Goal: Information Seeking & Learning: Understand process/instructions

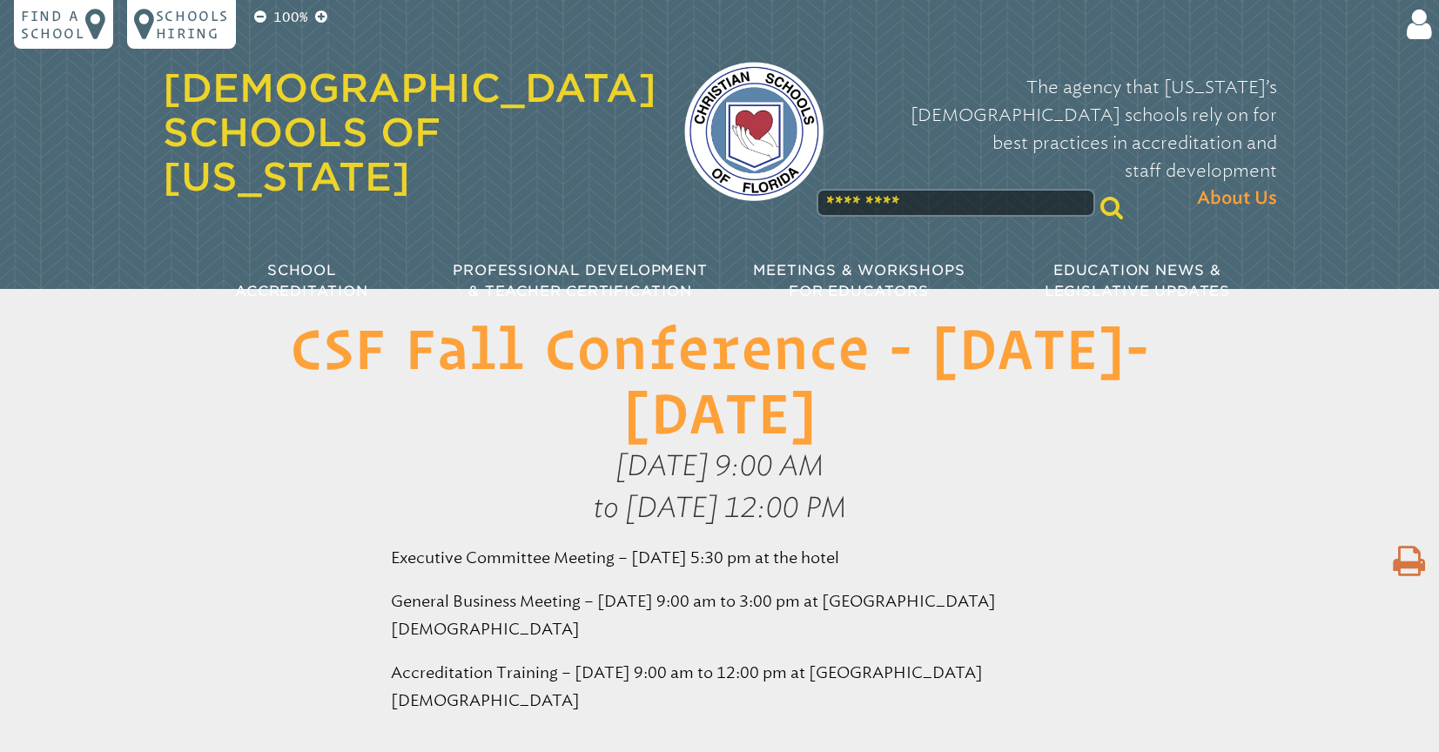
scroll to position [437, 0]
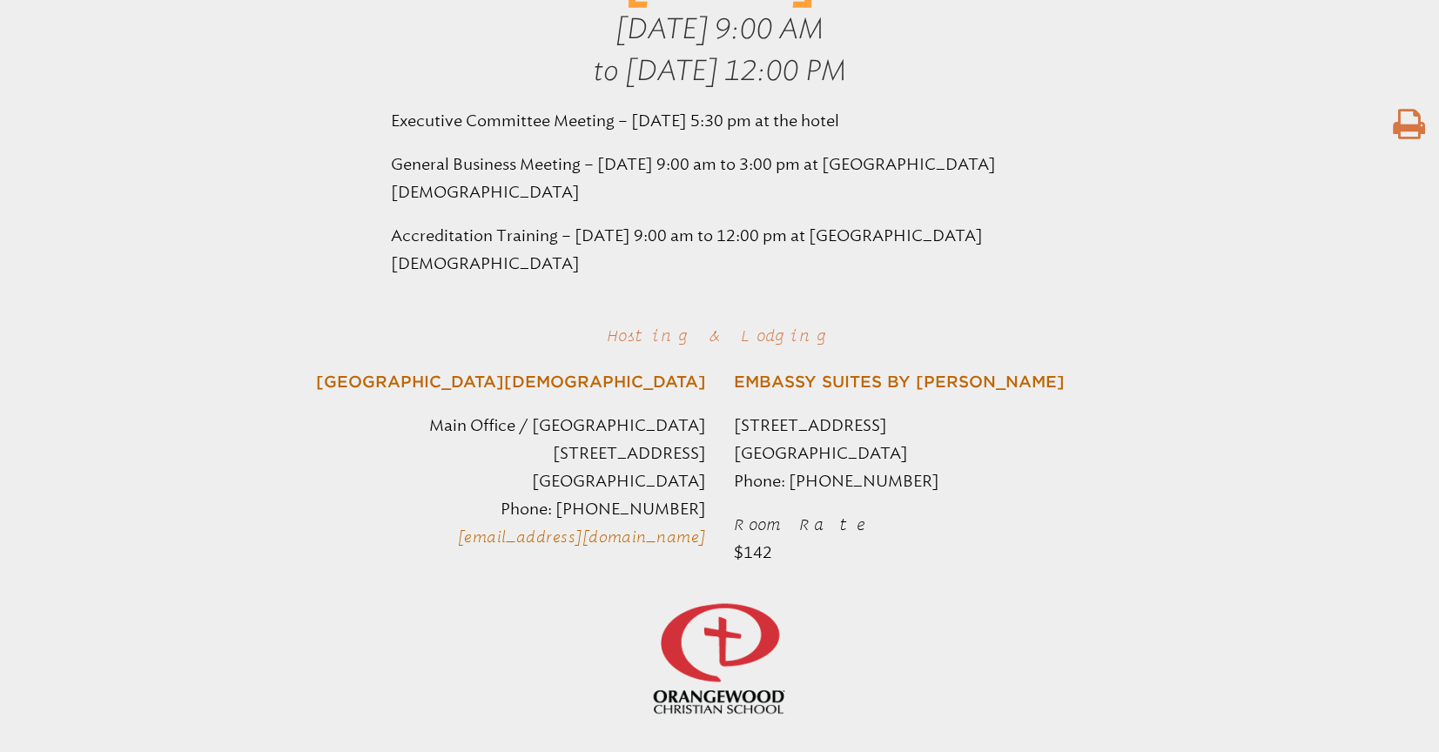
type input "**********"
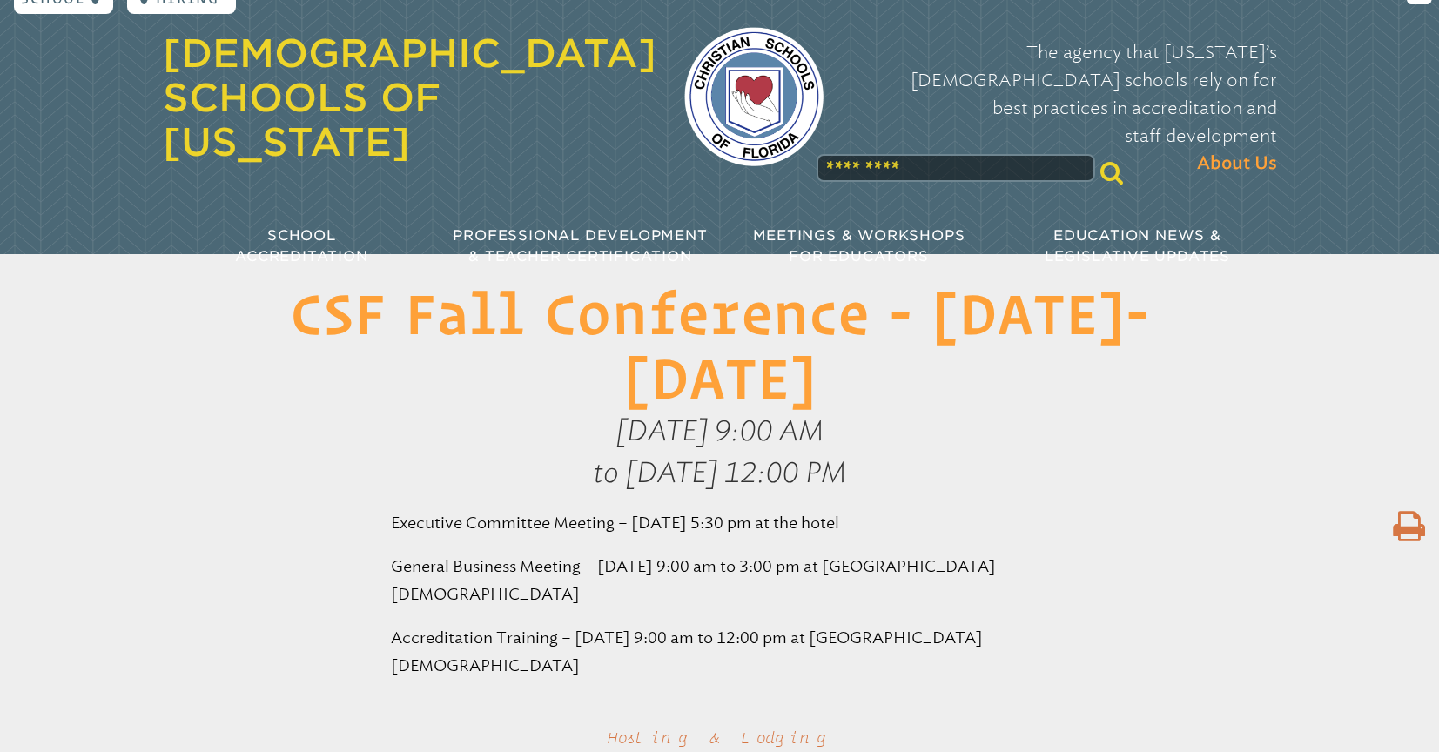
scroll to position [0, 0]
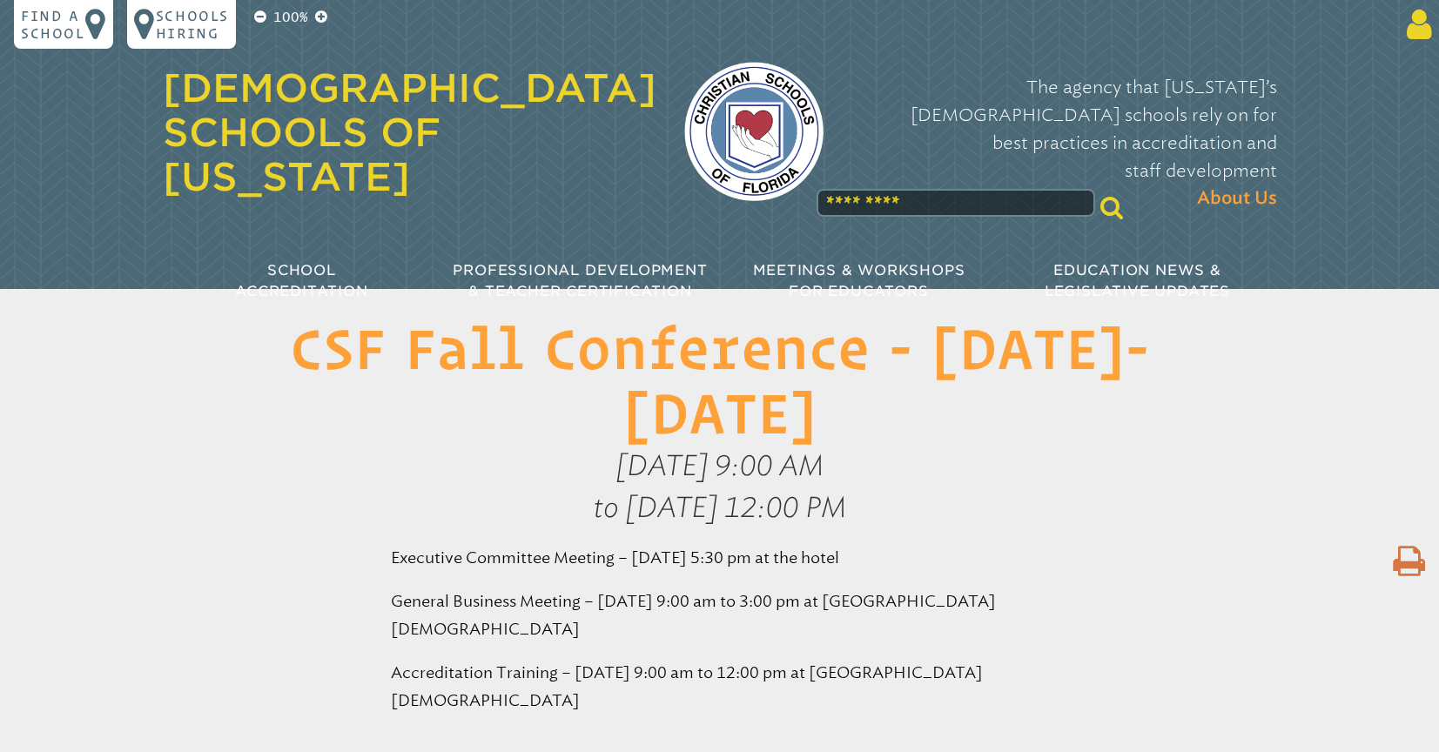
click at [1412, 26] on icon at bounding box center [1416, 24] width 32 height 35
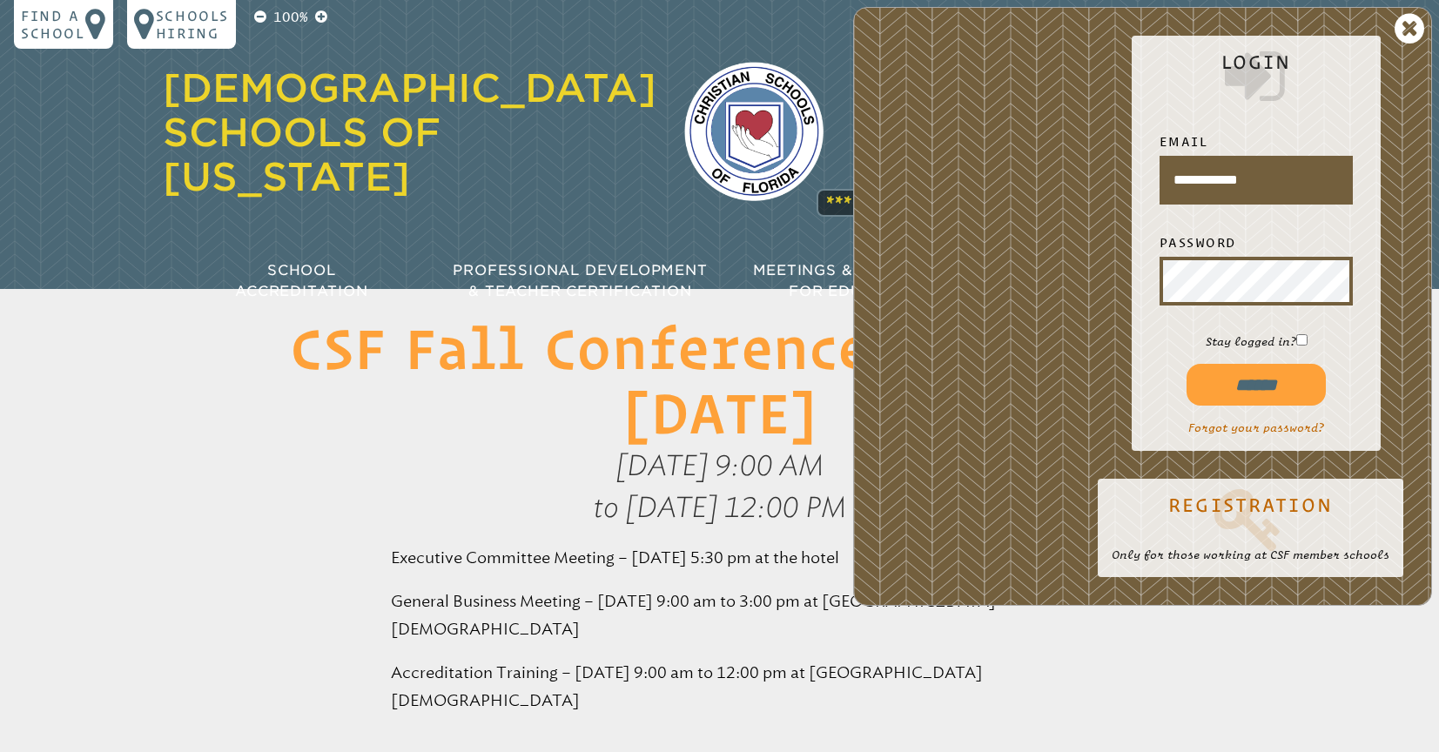
click at [1243, 379] on input "******" at bounding box center [1255, 385] width 139 height 42
type input "**********"
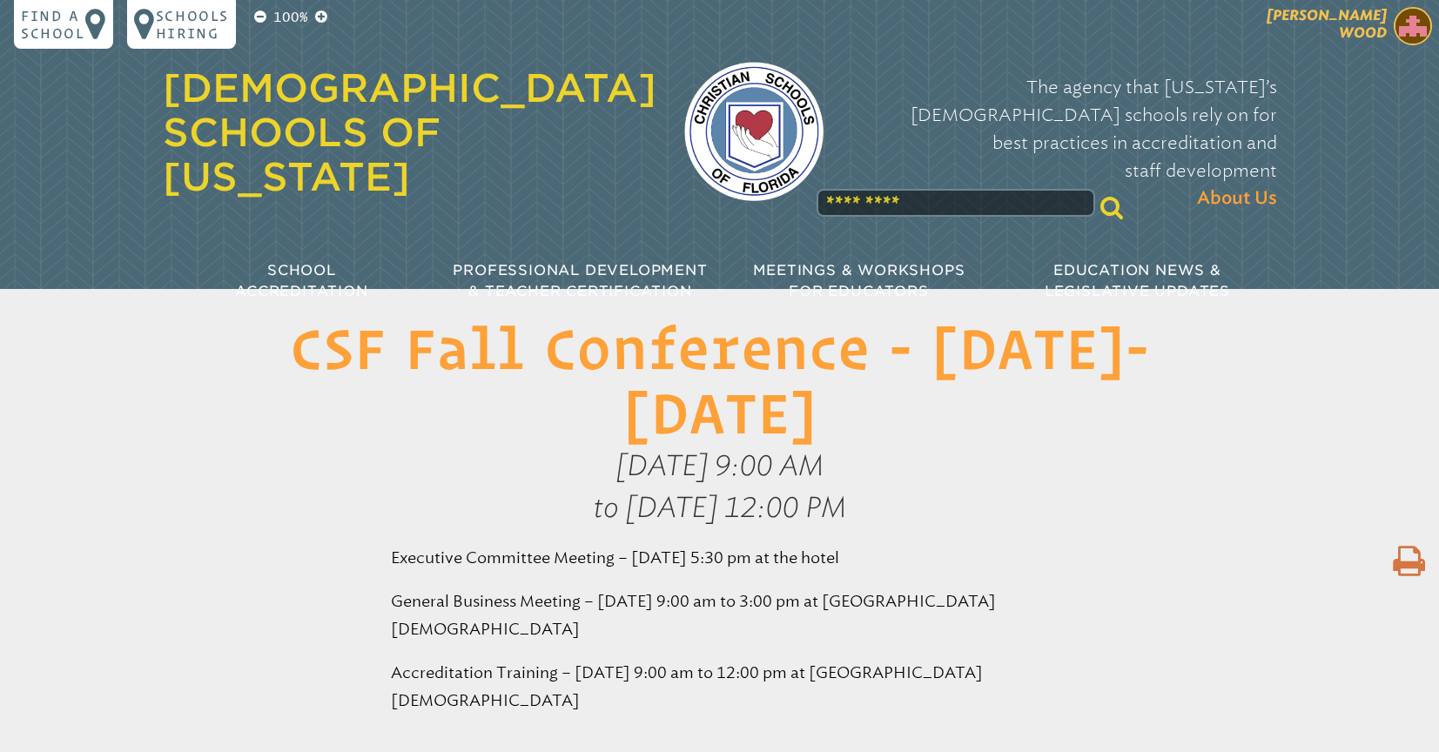
click at [1356, 23] on span "[PERSON_NAME]" at bounding box center [1326, 24] width 120 height 34
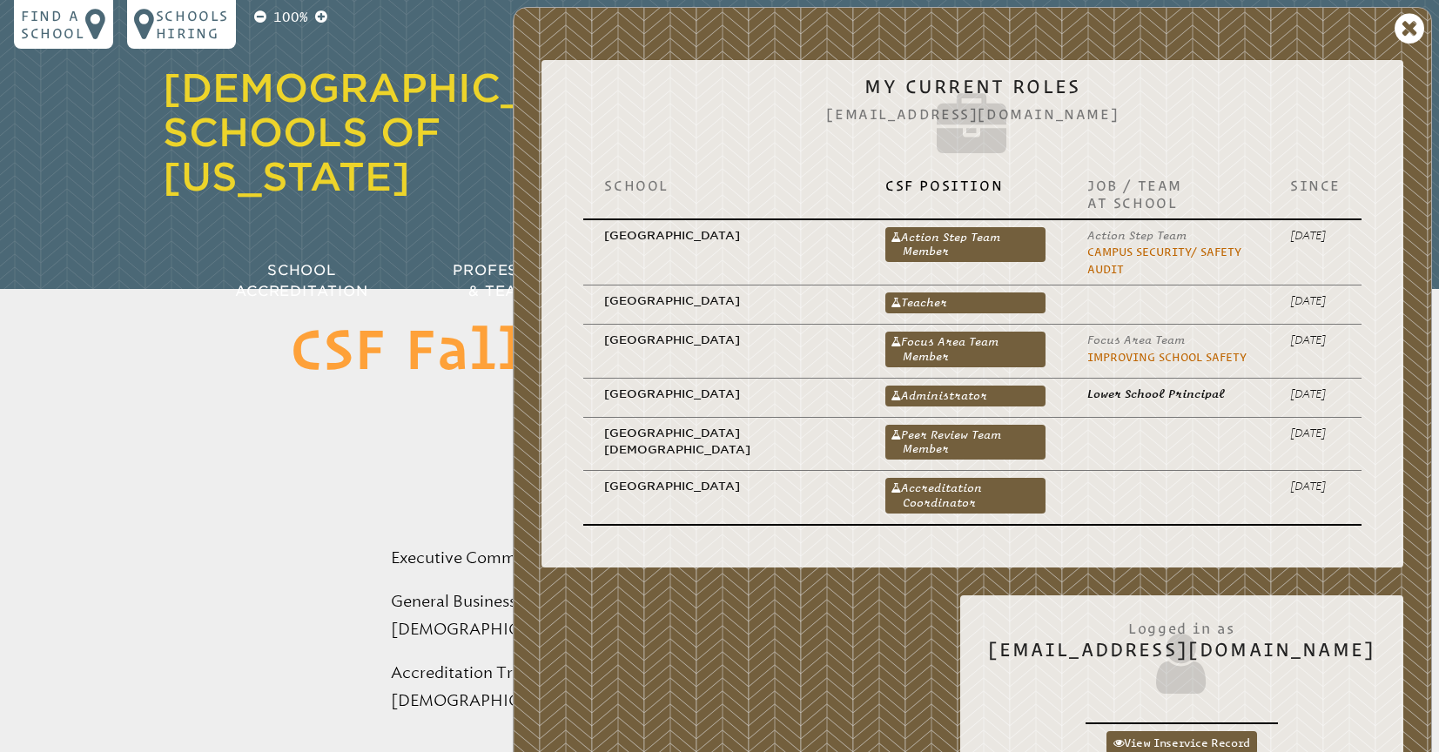
click at [452, 164] on div "[DEMOGRAPHIC_DATA] Schools of [US_STATE]" at bounding box center [410, 134] width 494 height 184
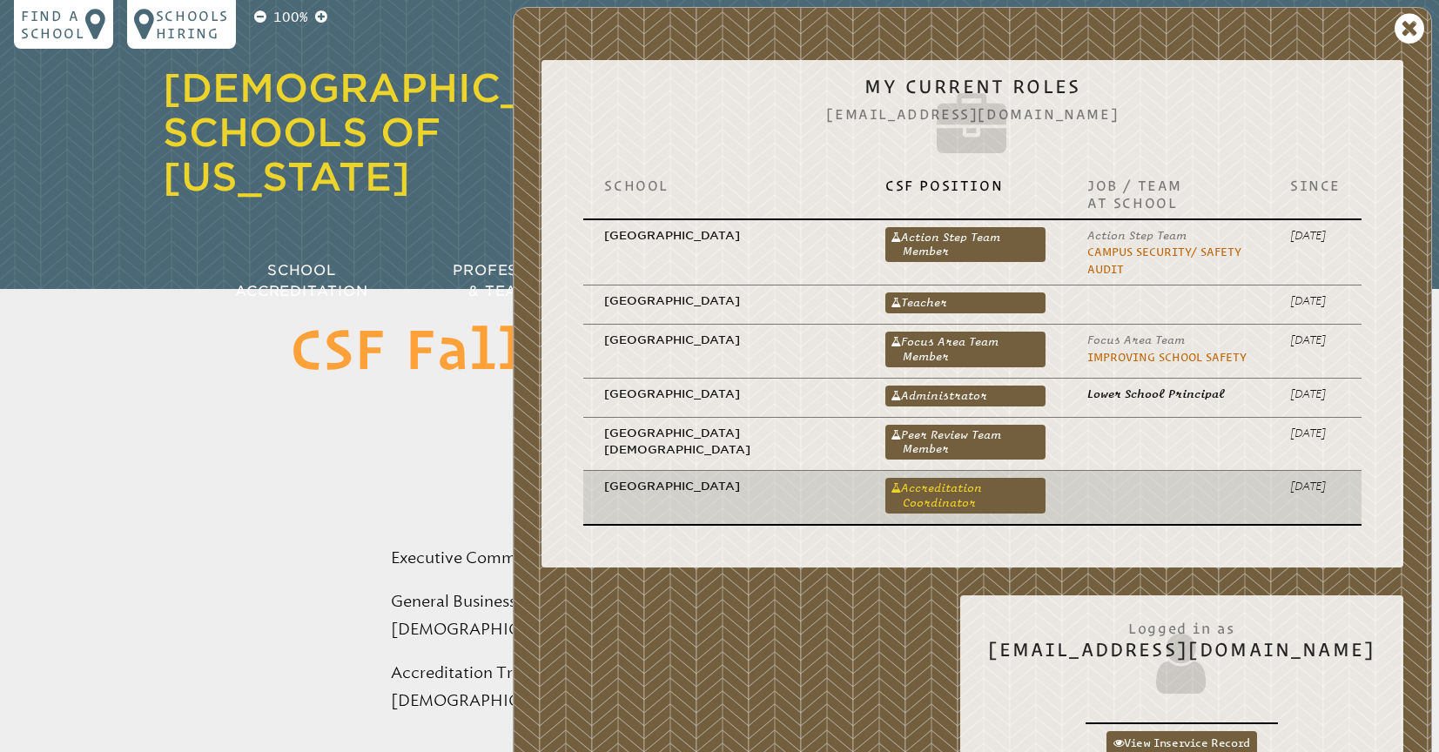
click at [919, 478] on link "Accreditation Coordinator" at bounding box center [965, 495] width 160 height 35
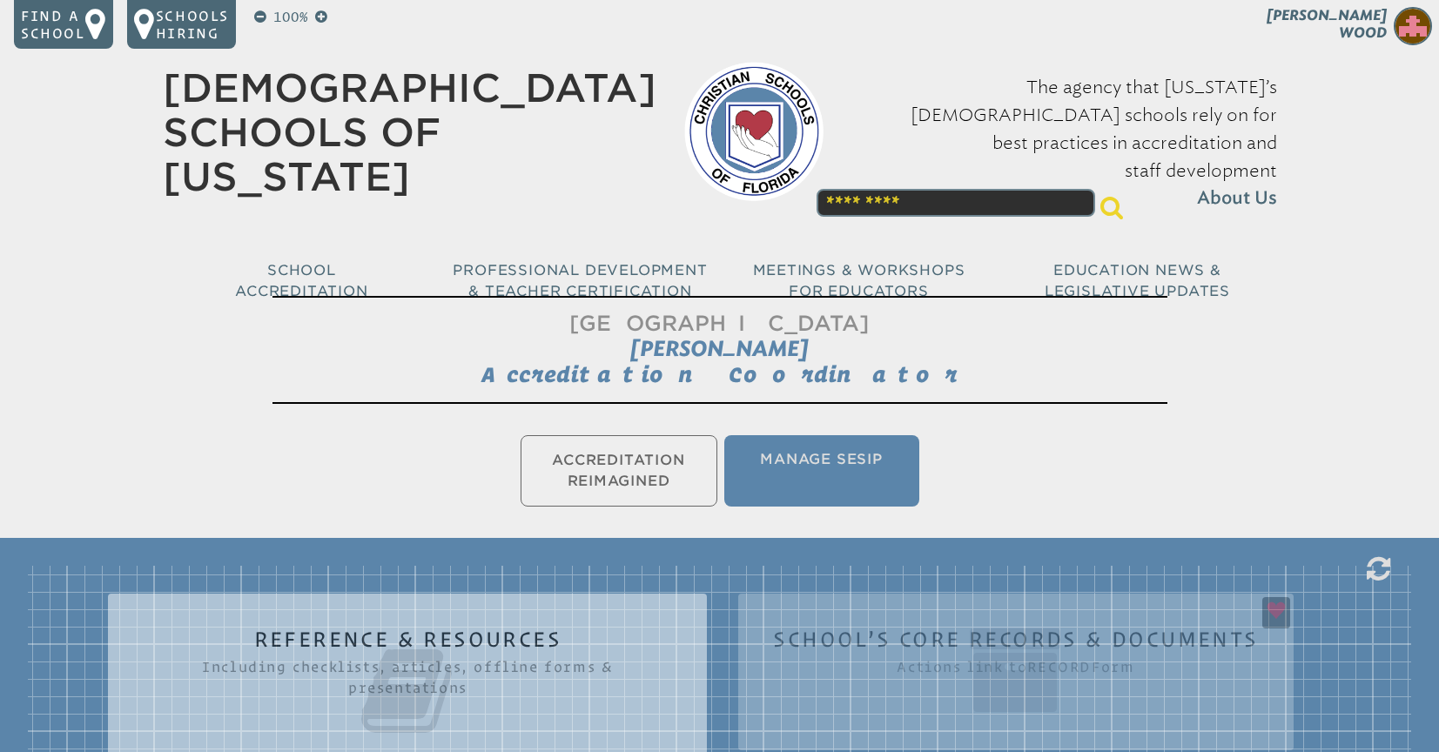
click at [630, 467] on ul "Accreditation Reimagined Manage SESIP" at bounding box center [719, 471] width 1439 height 78
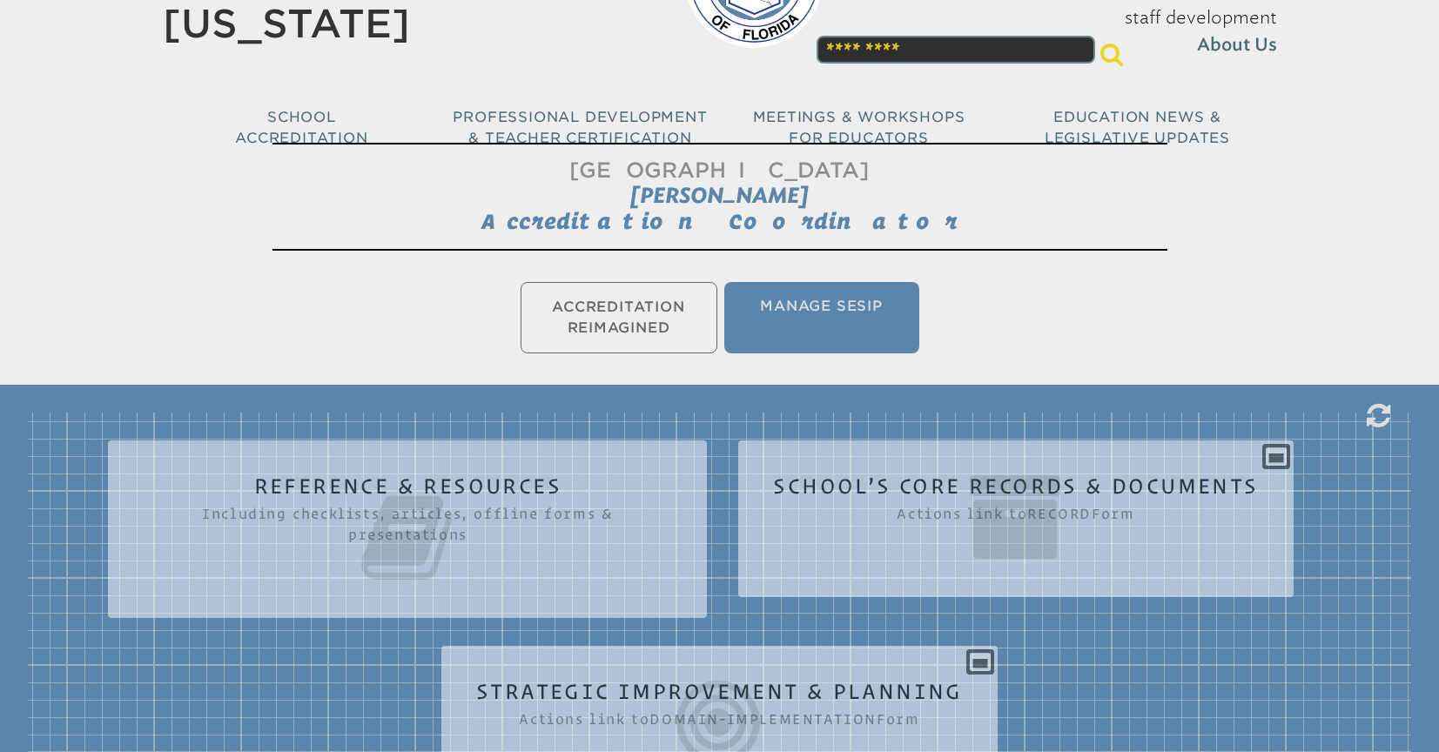
scroll to position [151, 0]
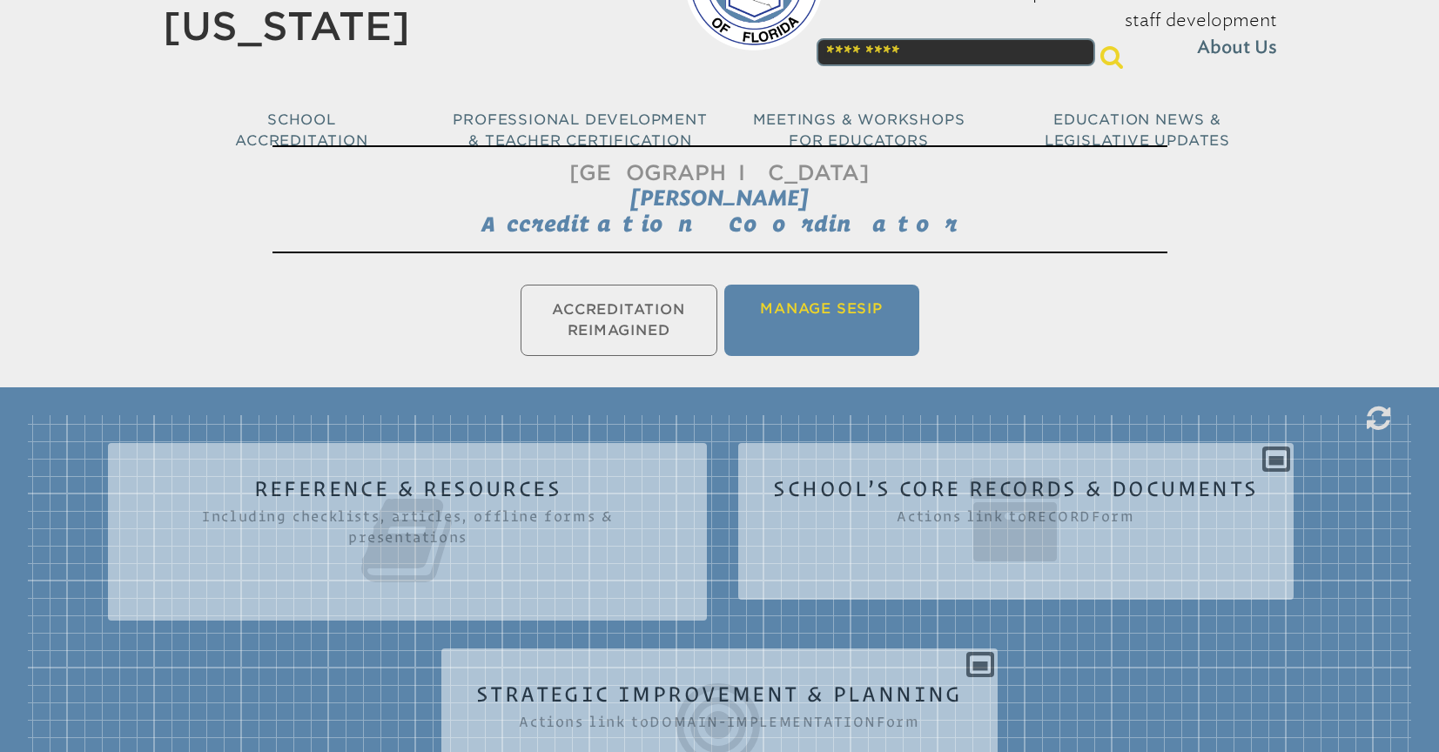
click at [766, 327] on li "Manage SESIP" at bounding box center [821, 320] width 195 height 71
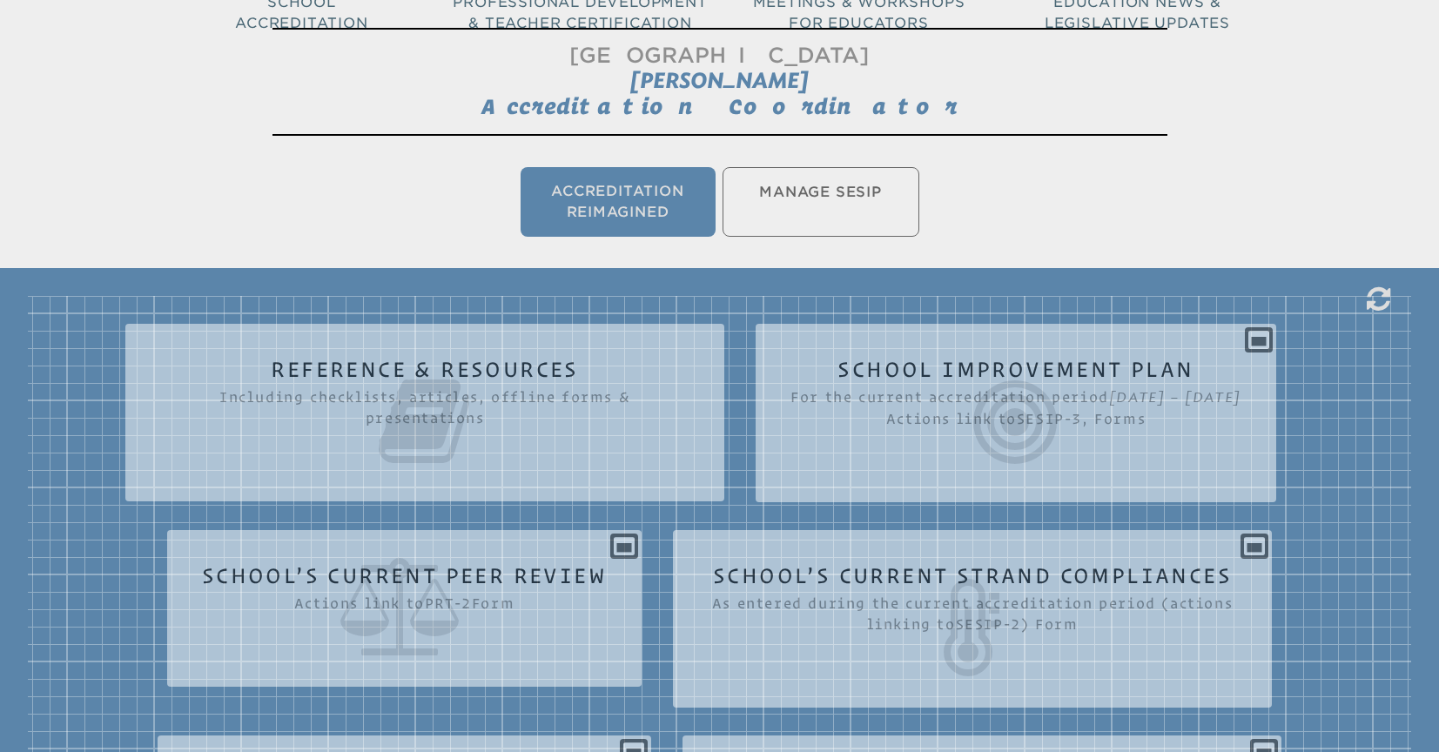
scroll to position [261, 0]
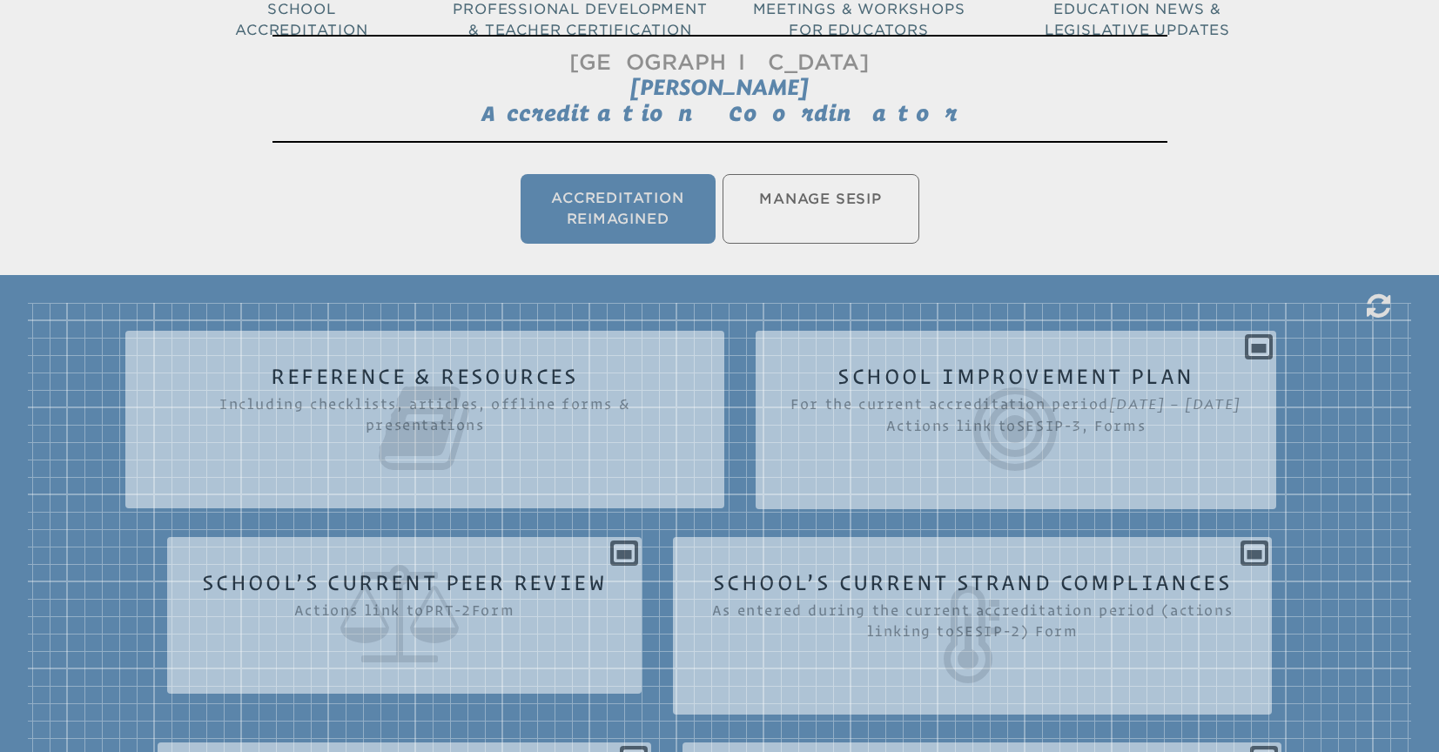
click at [861, 201] on ul "Accreditation Reimagined Manage SESIP" at bounding box center [719, 209] width 1439 height 77
click at [762, 210] on ul "Accreditation Reimagined Manage SESIP" at bounding box center [719, 209] width 1439 height 77
click at [798, 205] on ul "Accreditation Reimagined Manage SESIP" at bounding box center [719, 209] width 1439 height 77
click at [795, 204] on ul "Accreditation Reimagined Manage SESIP" at bounding box center [719, 209] width 1439 height 77
click at [641, 211] on li "Accreditation Reimagined" at bounding box center [617, 209] width 195 height 70
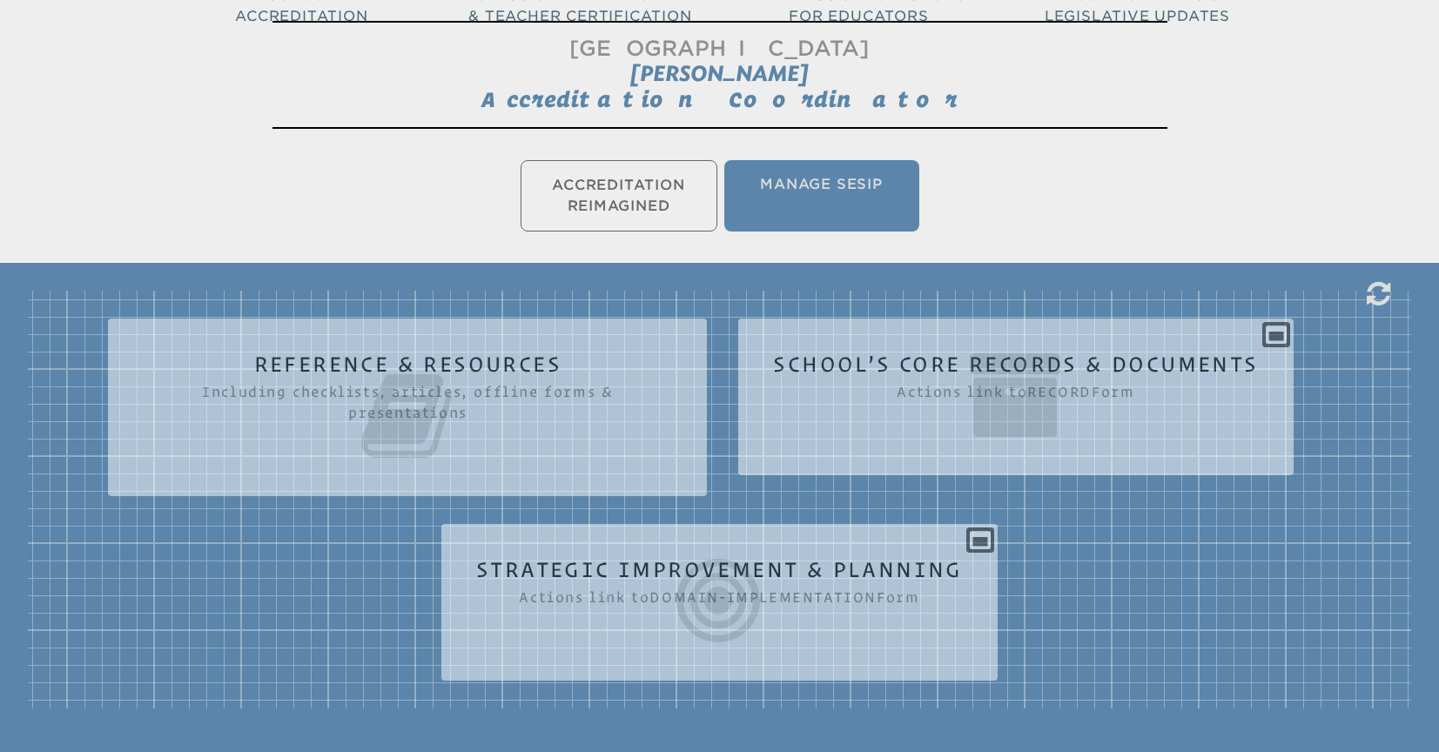
scroll to position [289, 0]
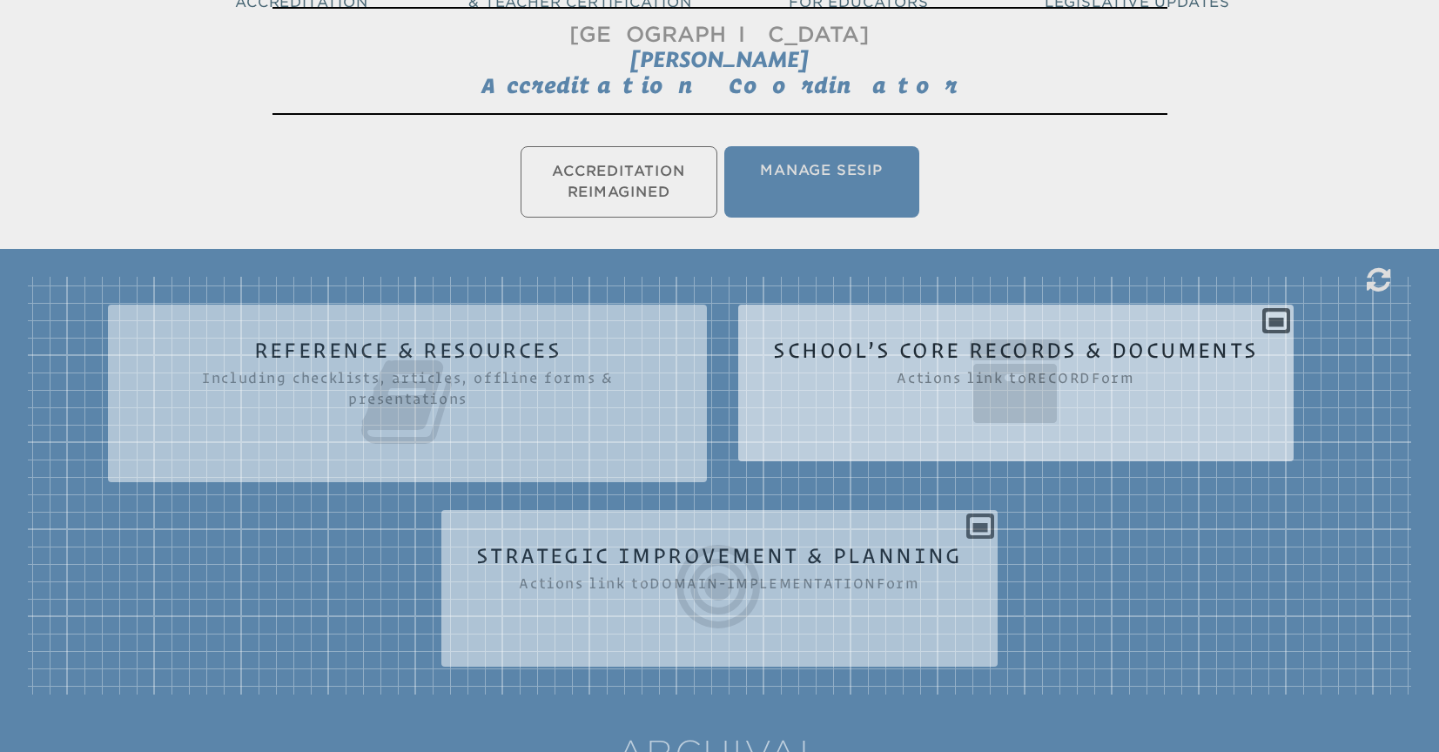
click at [1172, 335] on icon at bounding box center [1015, 380] width 485 height 97
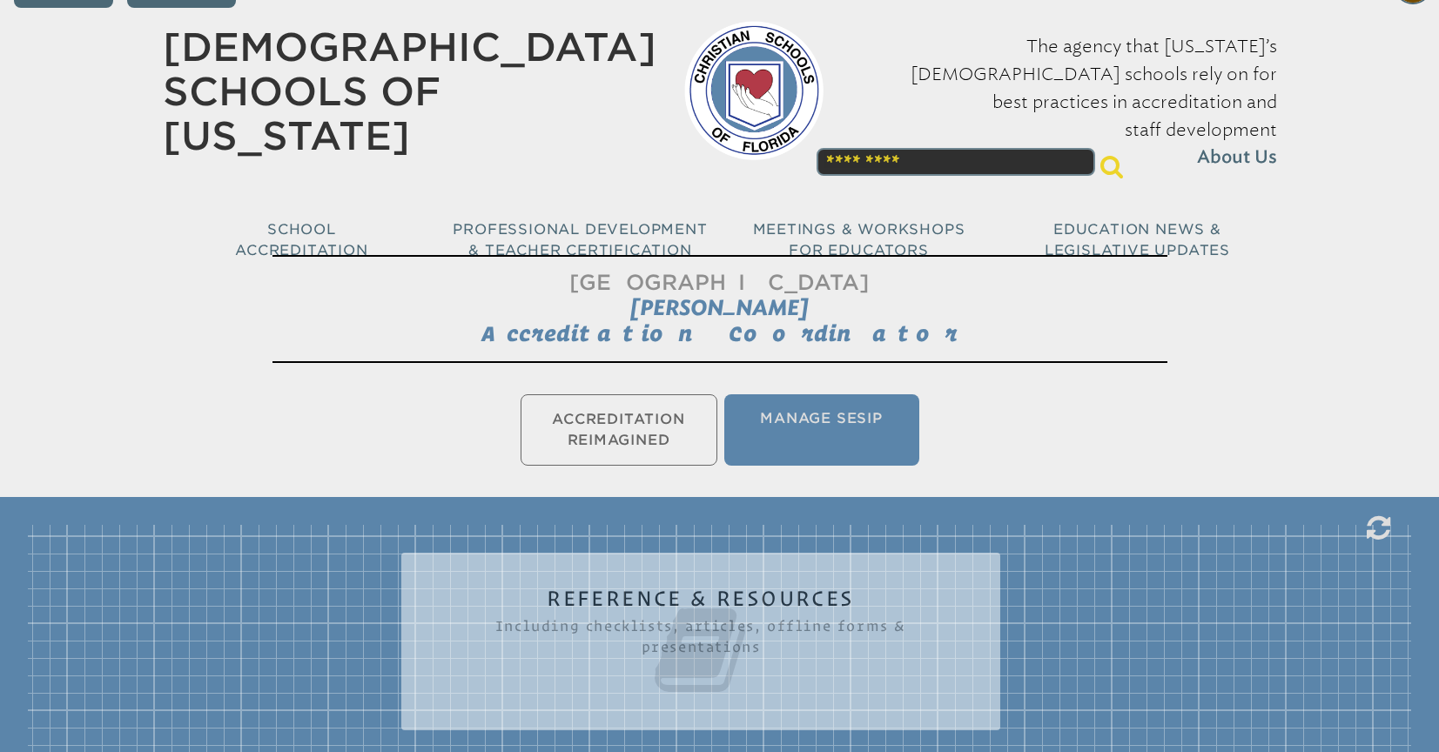
scroll to position [0, 0]
